Goal: Task Accomplishment & Management: Use online tool/utility

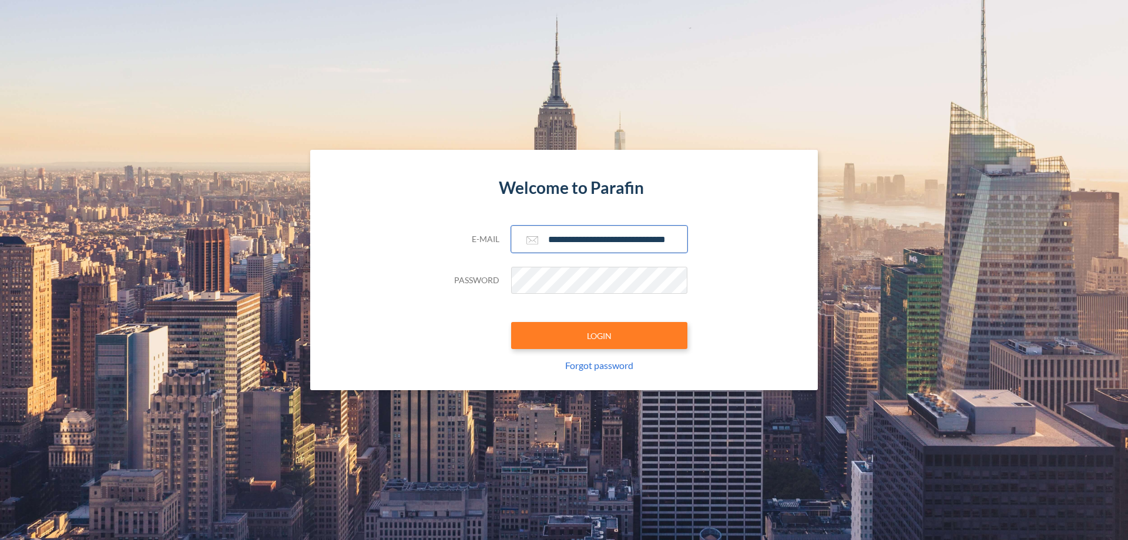
type input "**********"
click at [599, 335] on button "LOGIN" at bounding box center [599, 335] width 176 height 27
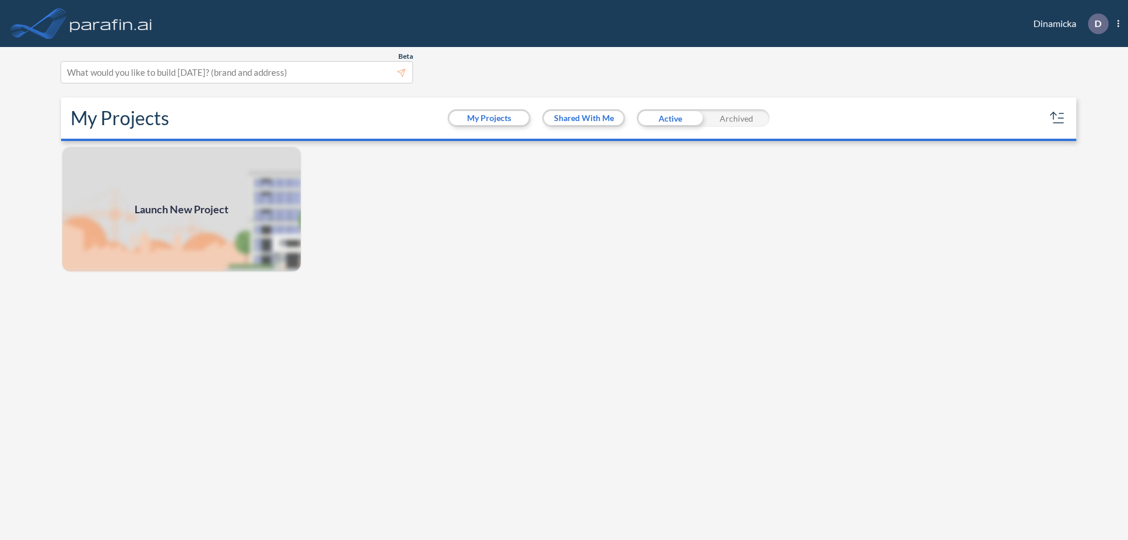
scroll to position [3, 0]
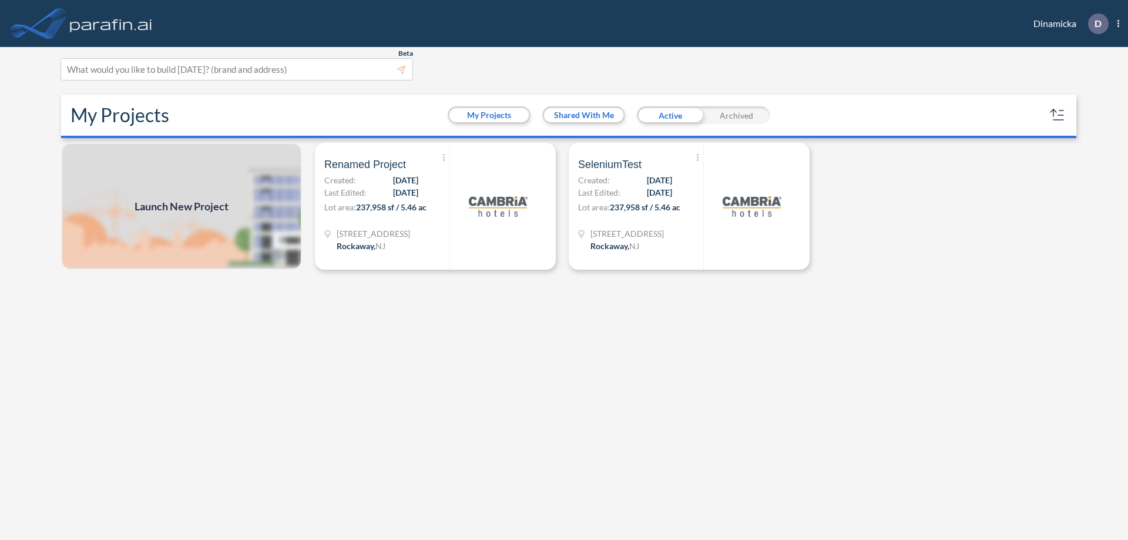
click at [182, 206] on span "Launch New Project" at bounding box center [182, 207] width 94 height 16
